Goal: Find specific page/section: Find specific page/section

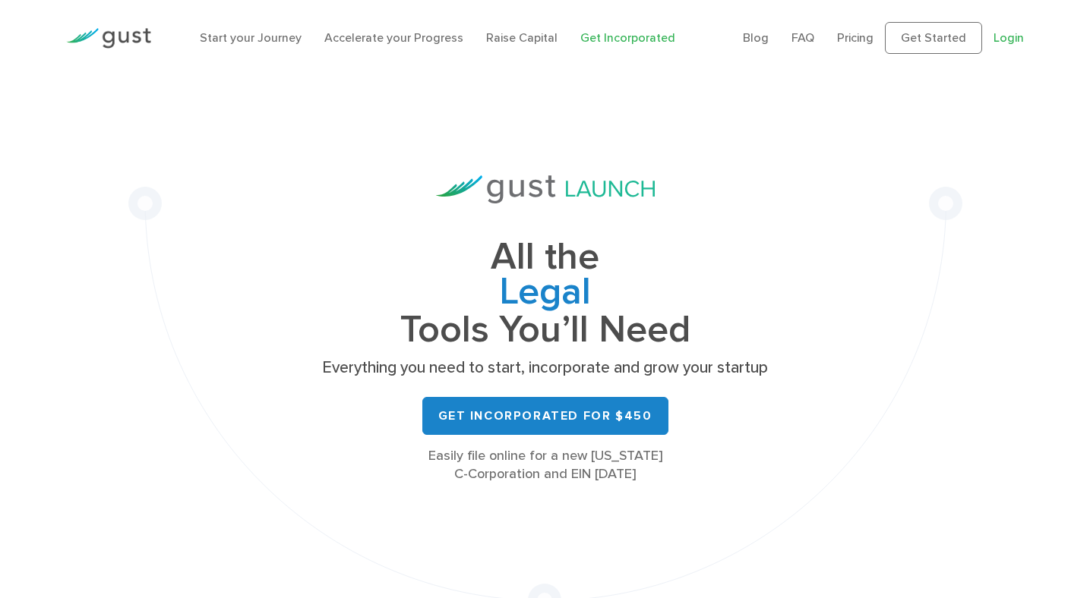
click at [1009, 37] on link "Login" at bounding box center [1008, 37] width 30 height 14
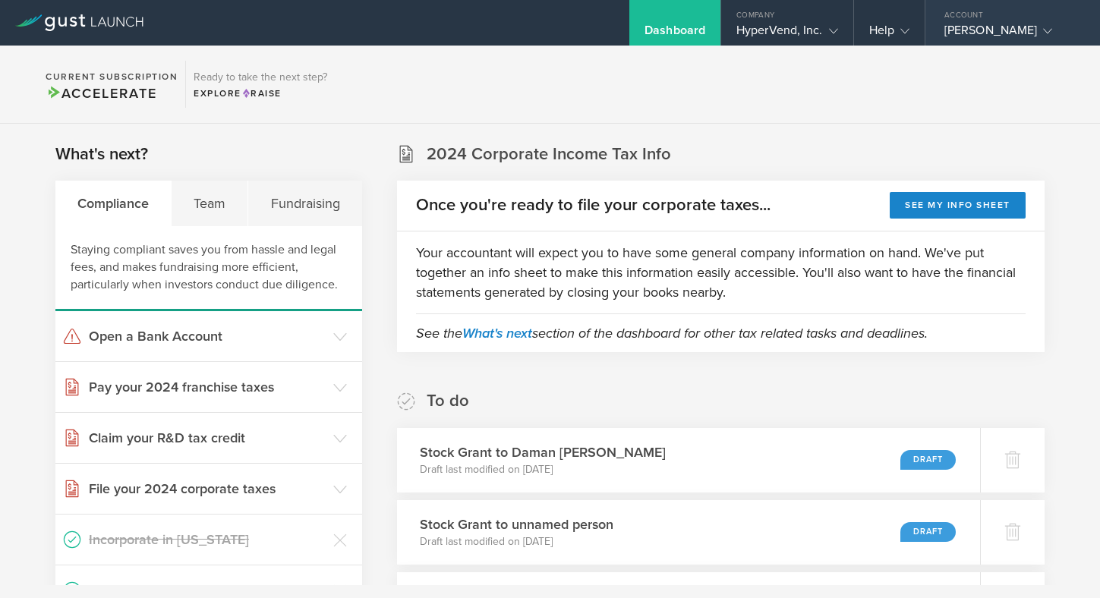
click at [1037, 35] on gust-icon at bounding box center [1044, 30] width 15 height 15
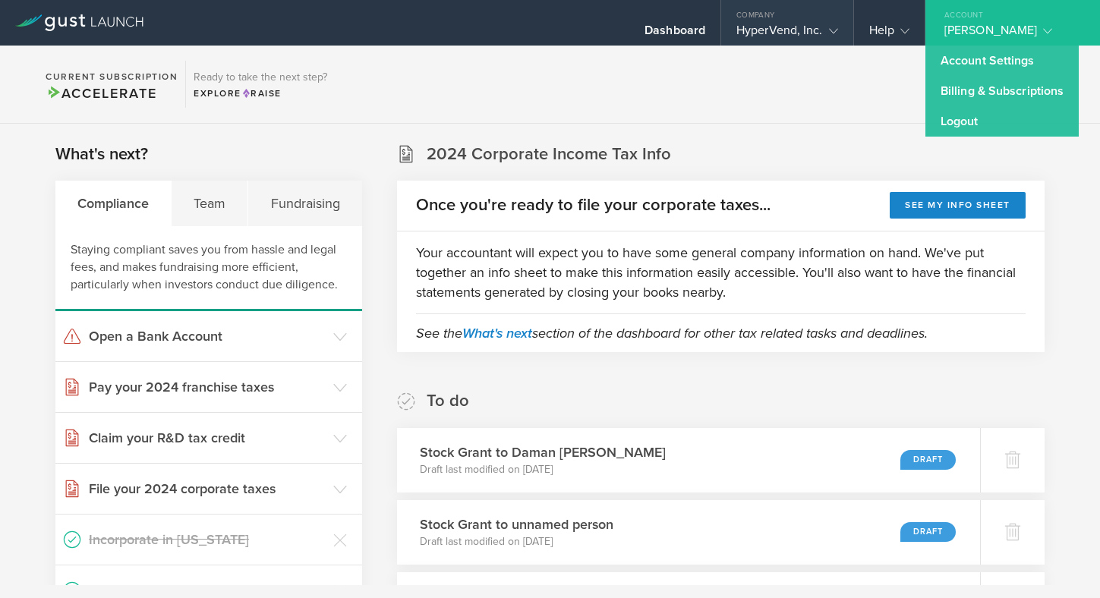
click at [825, 17] on div "Company" at bounding box center [787, 11] width 132 height 23
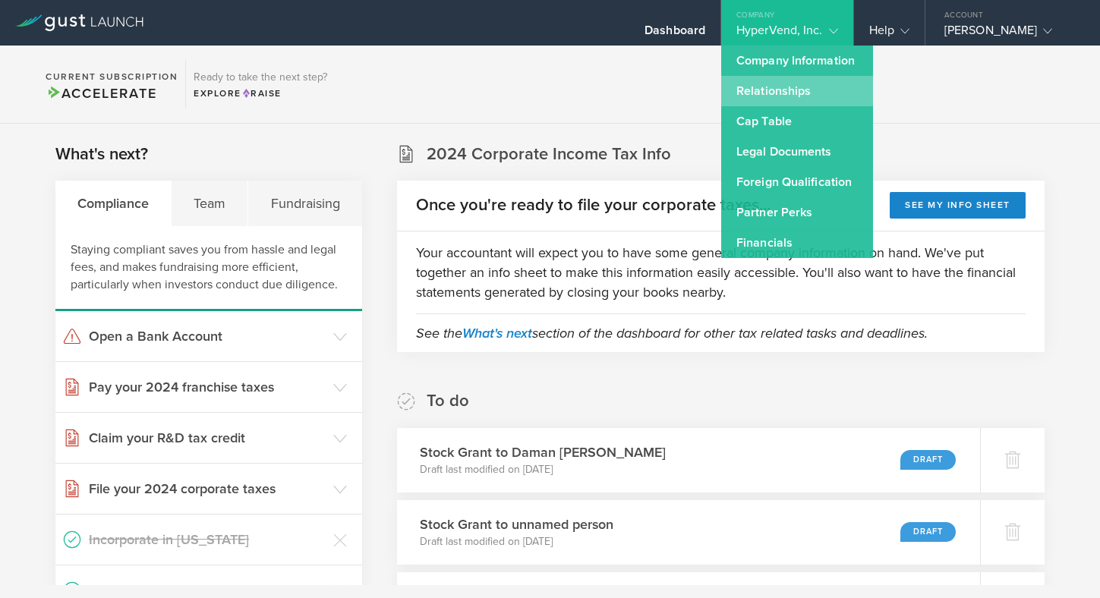
click at [787, 84] on link "Relationships" at bounding box center [797, 91] width 152 height 30
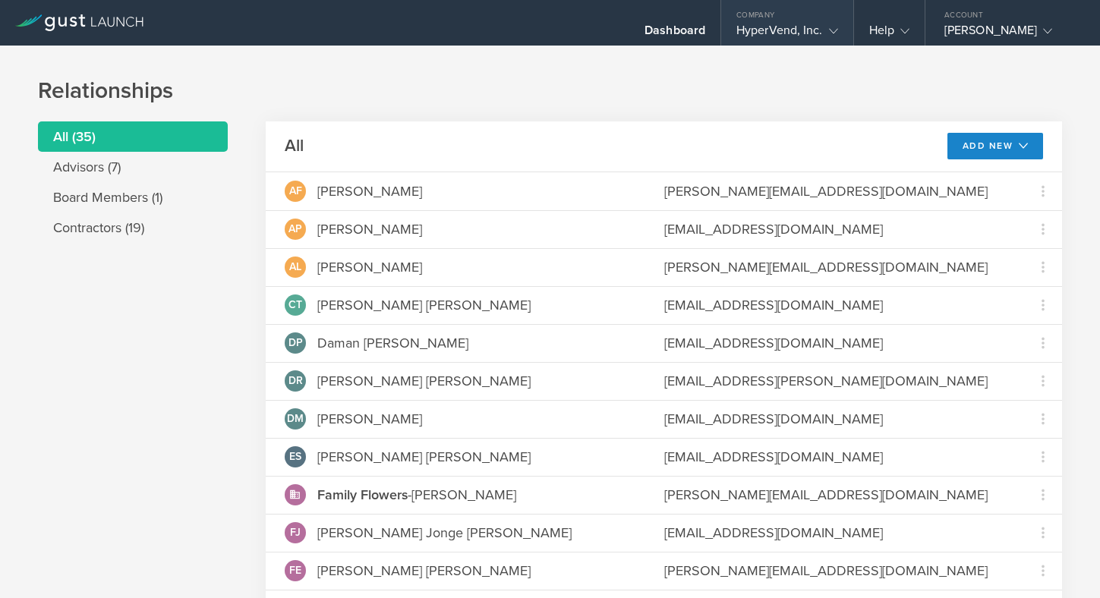
click at [812, 23] on div "HyperVend, Inc." at bounding box center [787, 34] width 102 height 23
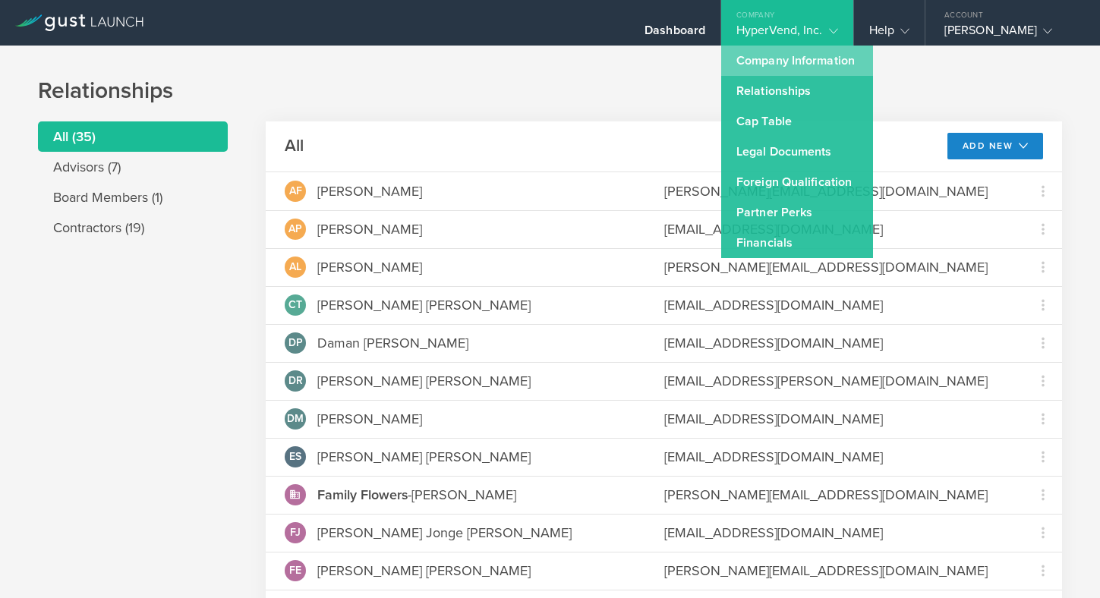
click at [794, 62] on link "Company Information" at bounding box center [797, 61] width 152 height 30
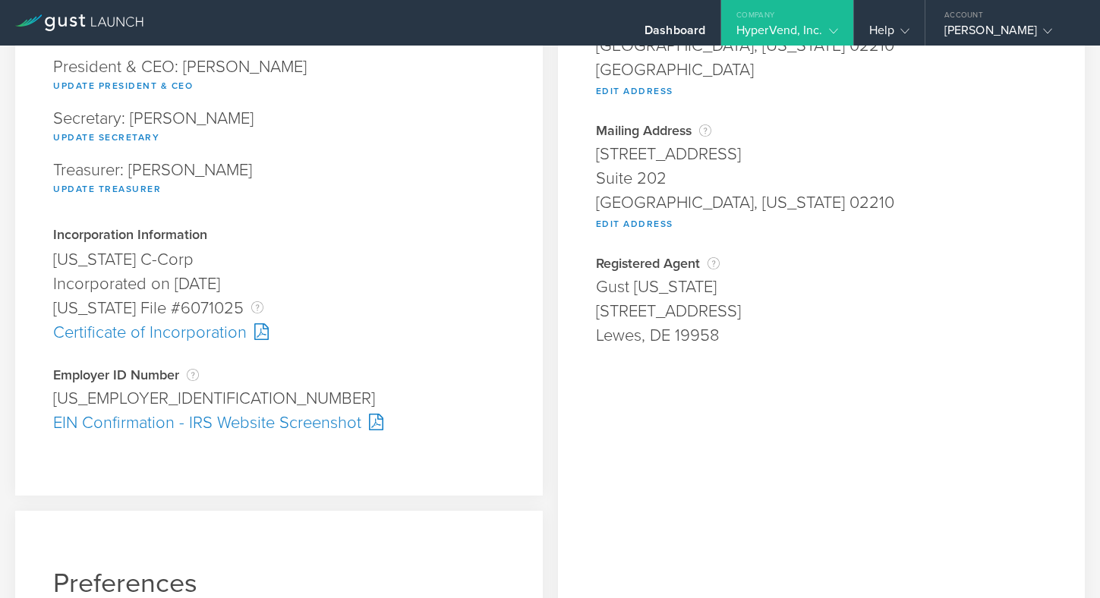
scroll to position [222, 0]
click at [261, 329] on div at bounding box center [258, 331] width 22 height 17
